Goal: Check status: Check status

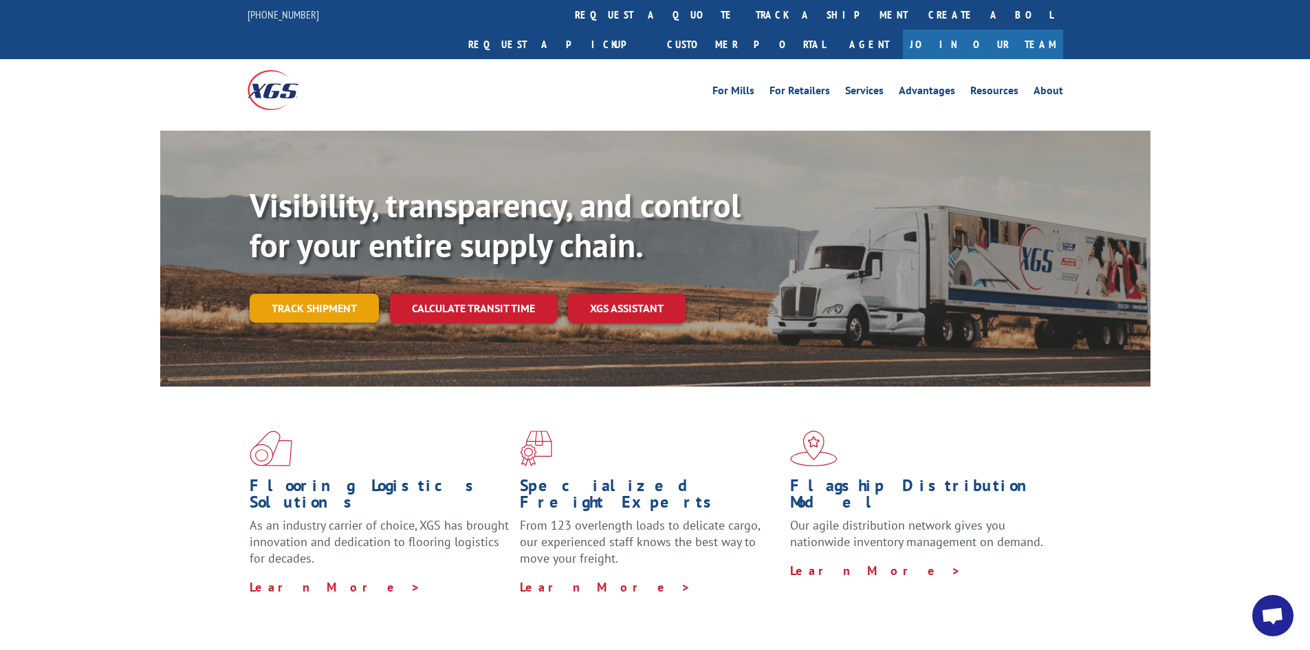
click at [336, 294] on link "Track shipment" at bounding box center [314, 308] width 129 height 29
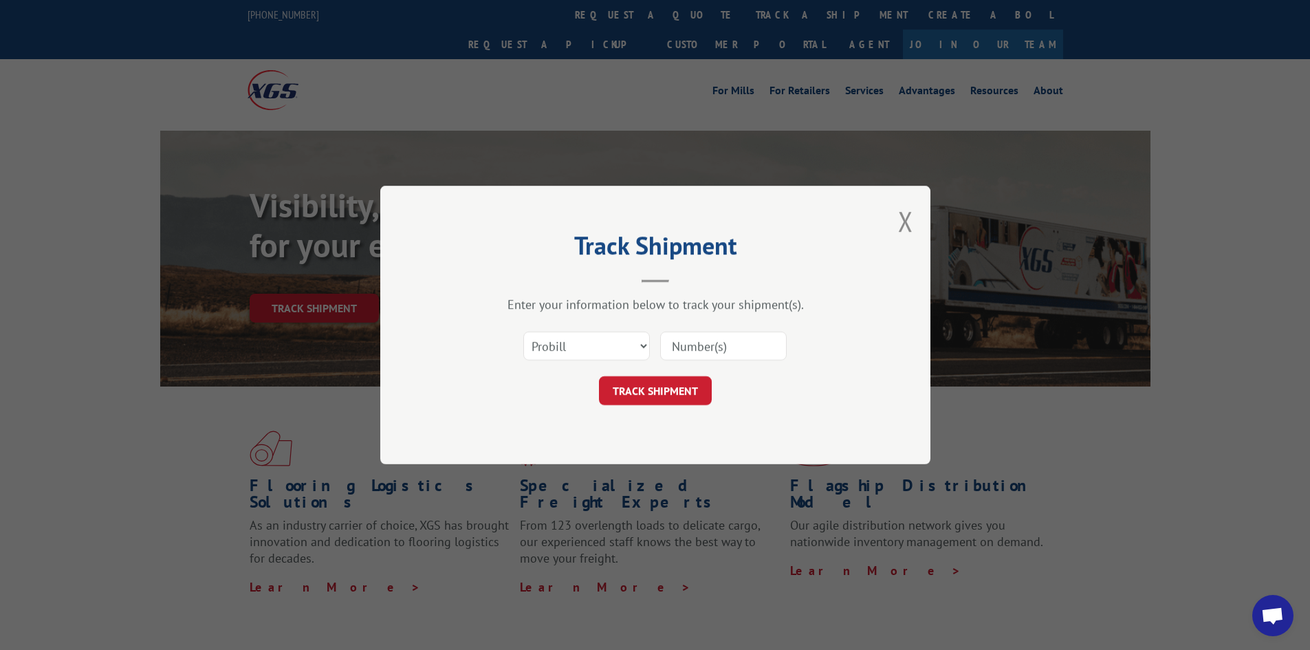
click at [694, 343] on input at bounding box center [723, 345] width 127 height 29
type input "2842606"
click at [683, 391] on button "TRACK SHIPMENT" at bounding box center [655, 390] width 113 height 29
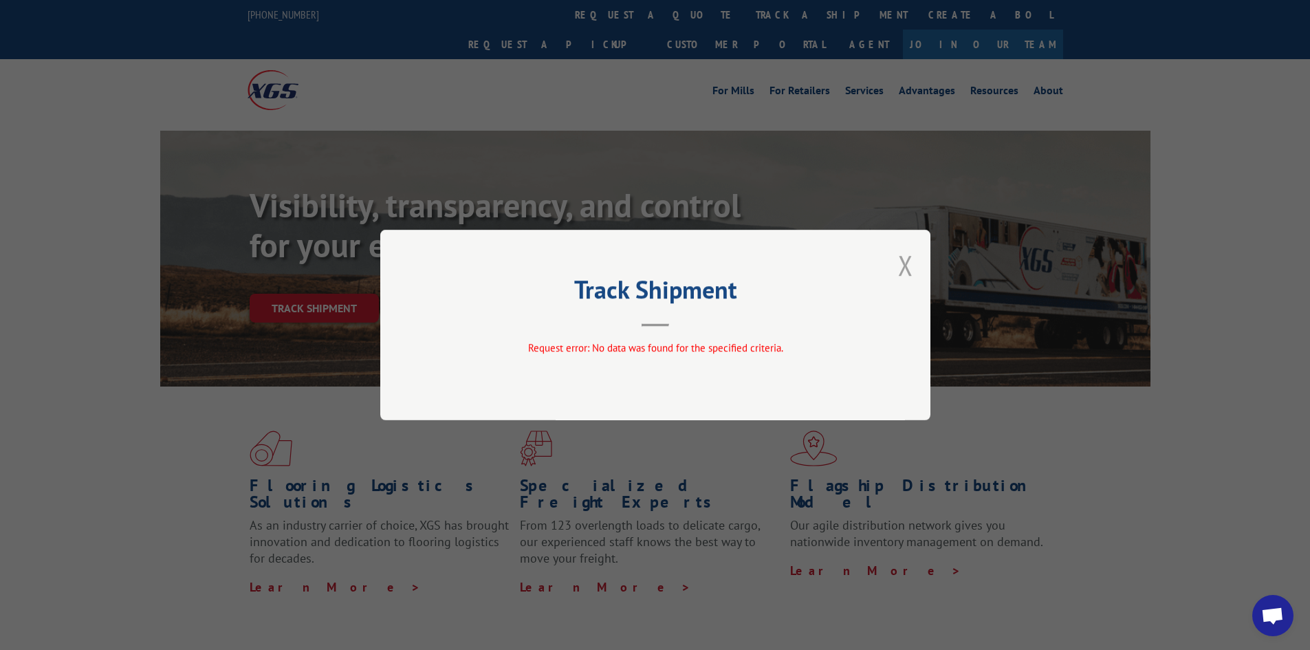
click at [909, 262] on button "Close modal" at bounding box center [905, 265] width 15 height 36
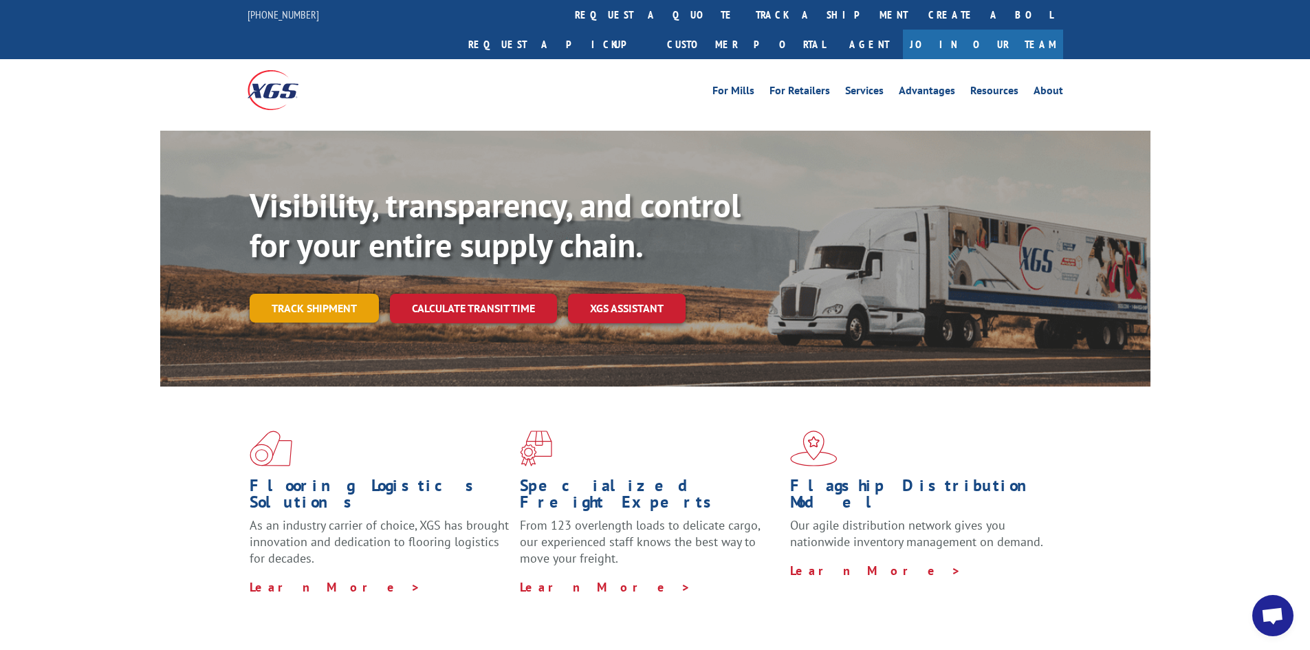
click at [342, 294] on link "Track shipment" at bounding box center [314, 308] width 129 height 29
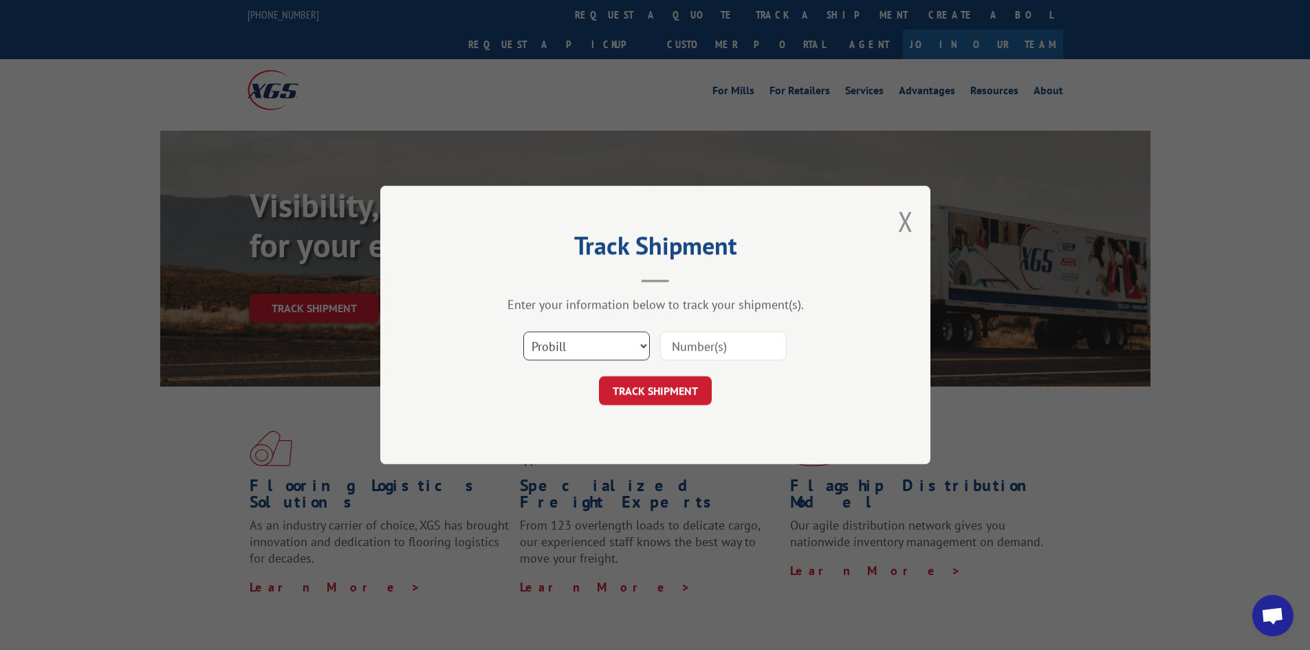
click at [639, 343] on select "Select category... Probill BOL PO" at bounding box center [586, 345] width 127 height 29
select select "bol"
click at [523, 331] on select "Select category... Probill BOL PO" at bounding box center [586, 345] width 127 height 29
click at [704, 347] on input at bounding box center [723, 345] width 127 height 29
type input "2842606"
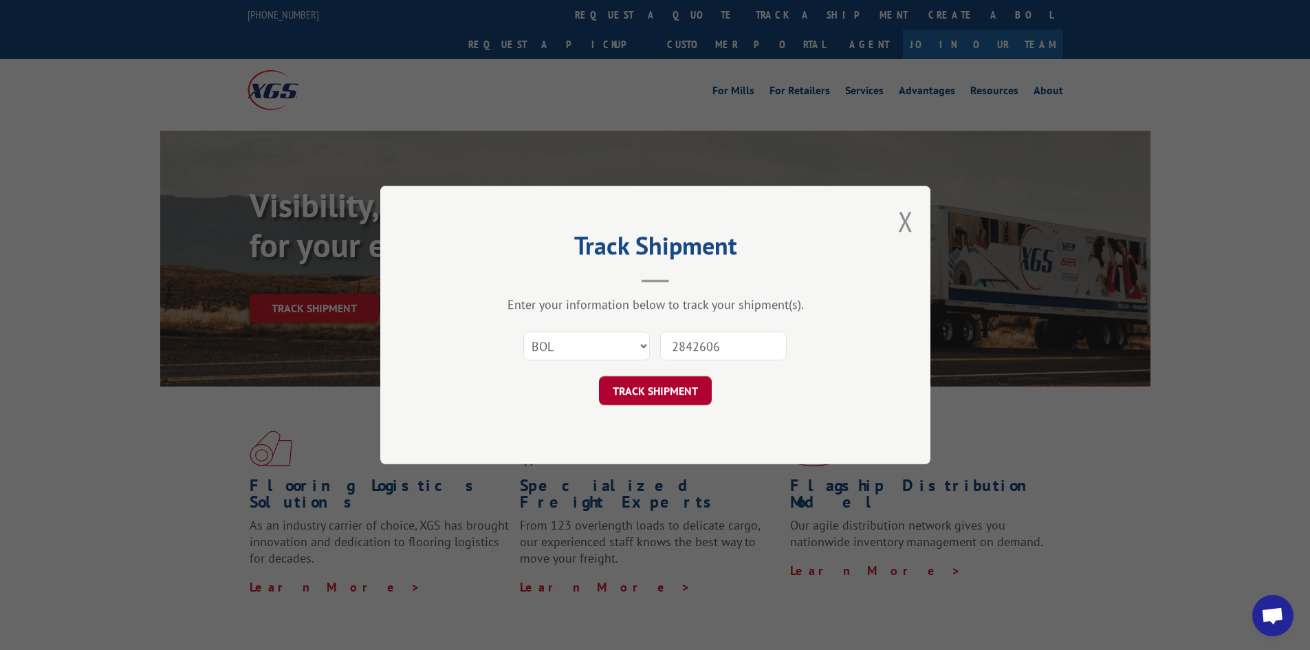
click at [677, 387] on button "TRACK SHIPMENT" at bounding box center [655, 390] width 113 height 29
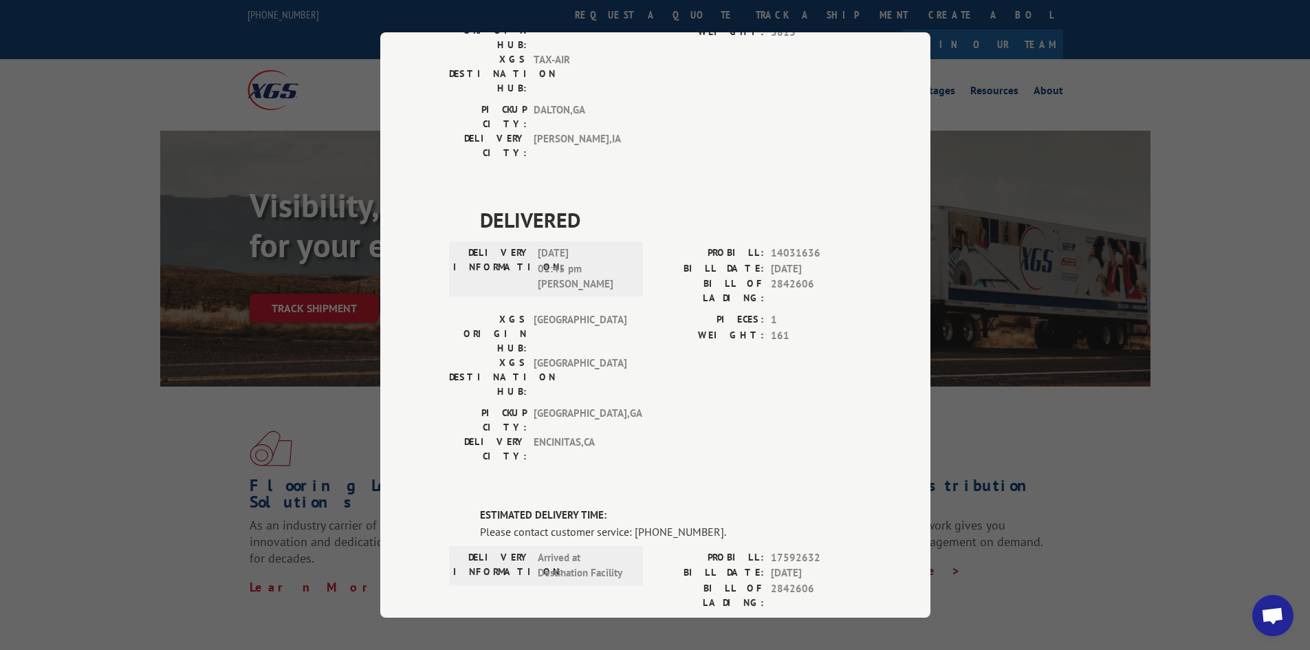
scroll to position [542, 0]
